Goal: Check status: Check status

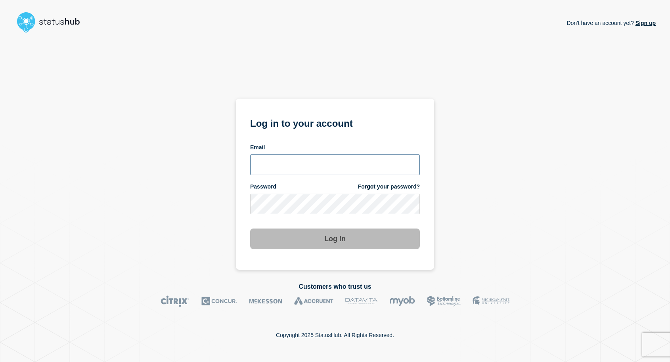
type input "[EMAIL_ADDRESS][DOMAIN_NAME]"
click at [282, 246] on button "Log in" at bounding box center [335, 239] width 170 height 21
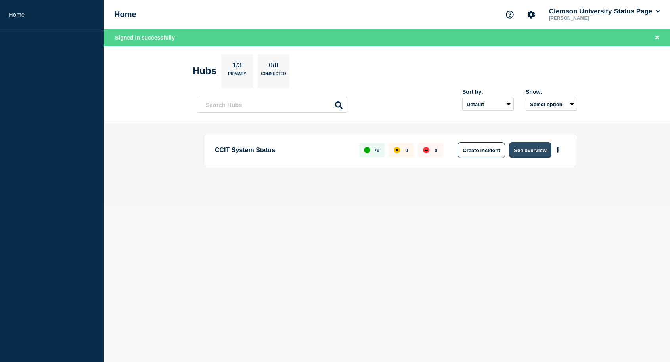
click at [525, 154] on button "See overview" at bounding box center [530, 150] width 42 height 16
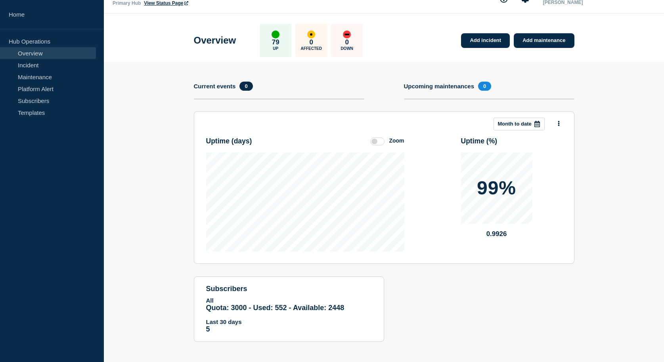
scroll to position [19, 0]
